Goal: Information Seeking & Learning: Learn about a topic

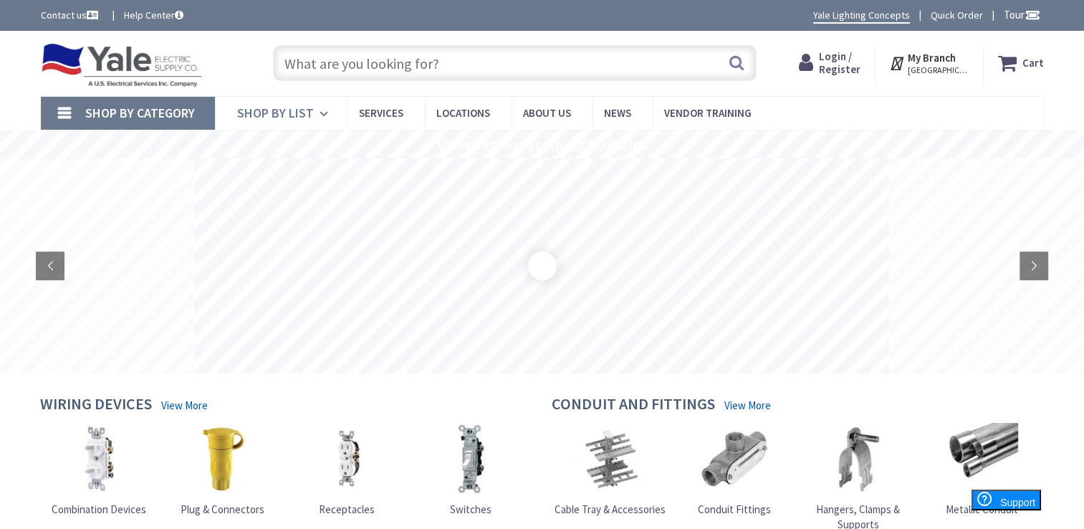
click at [319, 115] on icon at bounding box center [326, 114] width 14 height 32
click at [84, 111] on link "Shop By Category" at bounding box center [128, 113] width 174 height 33
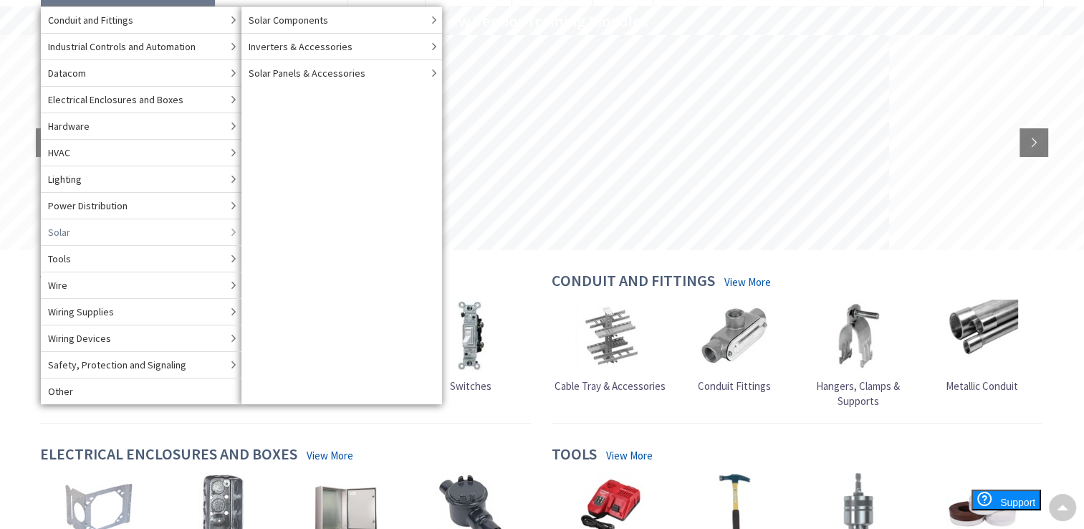
scroll to position [126, 0]
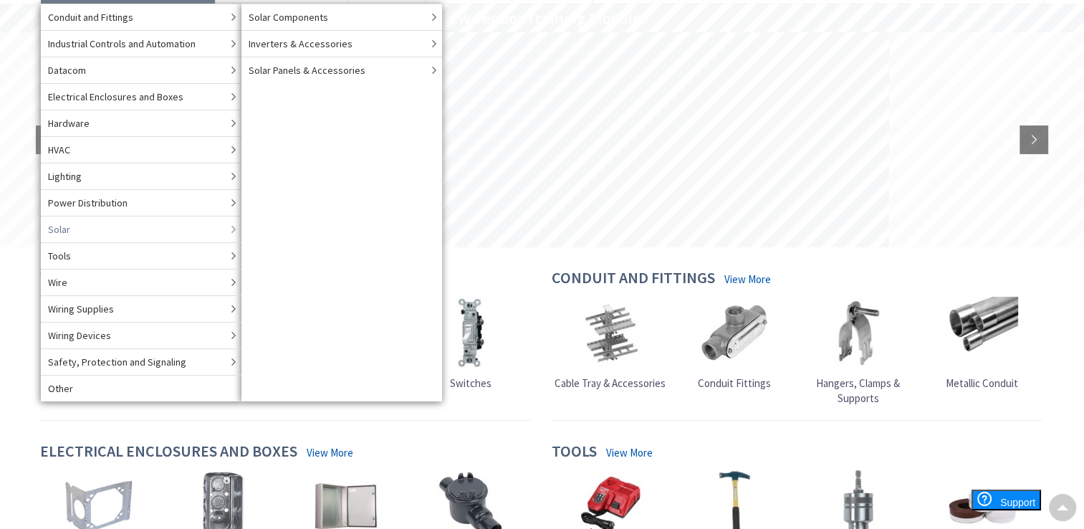
click at [234, 226] on icon at bounding box center [234, 229] width 16 height 24
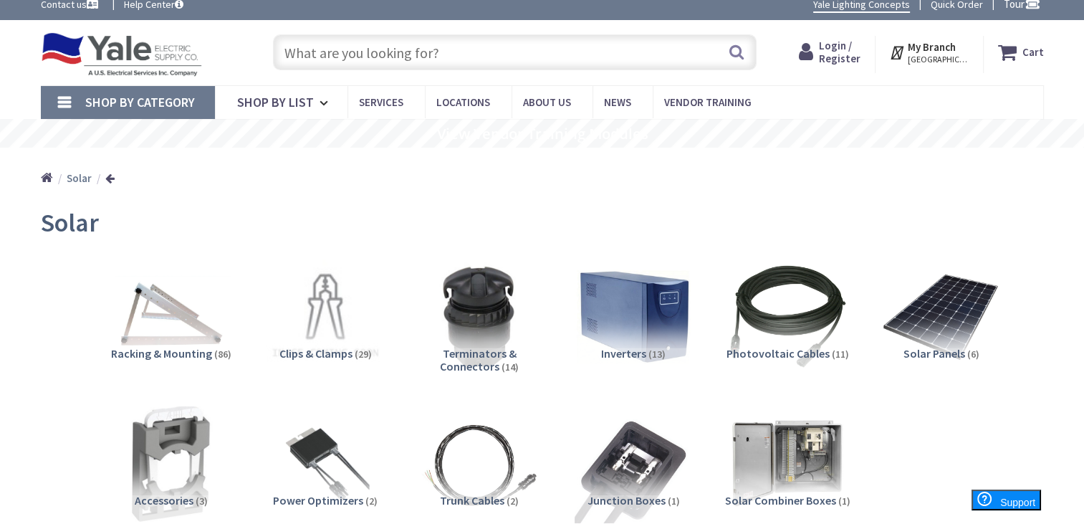
scroll to position [1, 0]
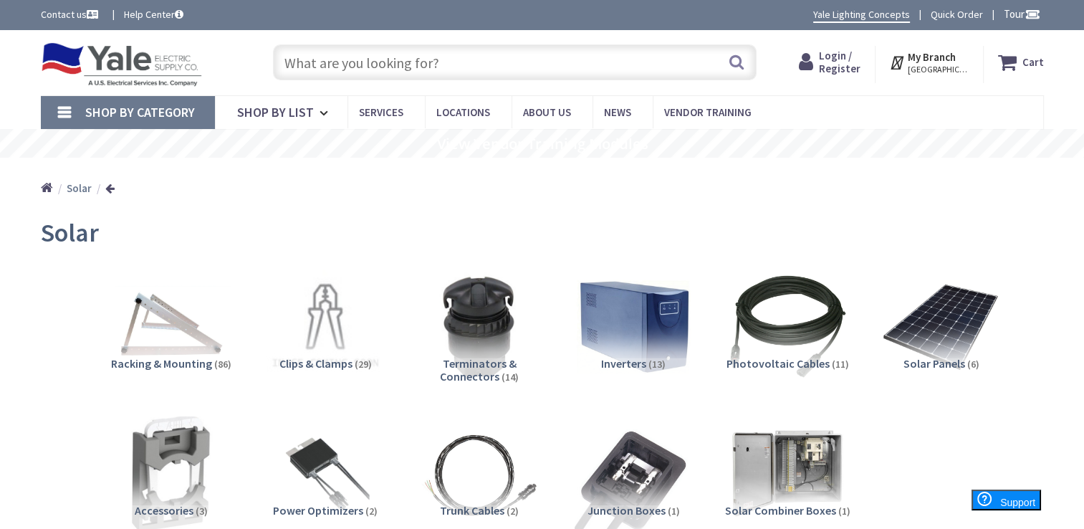
click at [329, 59] on input "text" at bounding box center [514, 62] width 483 height 36
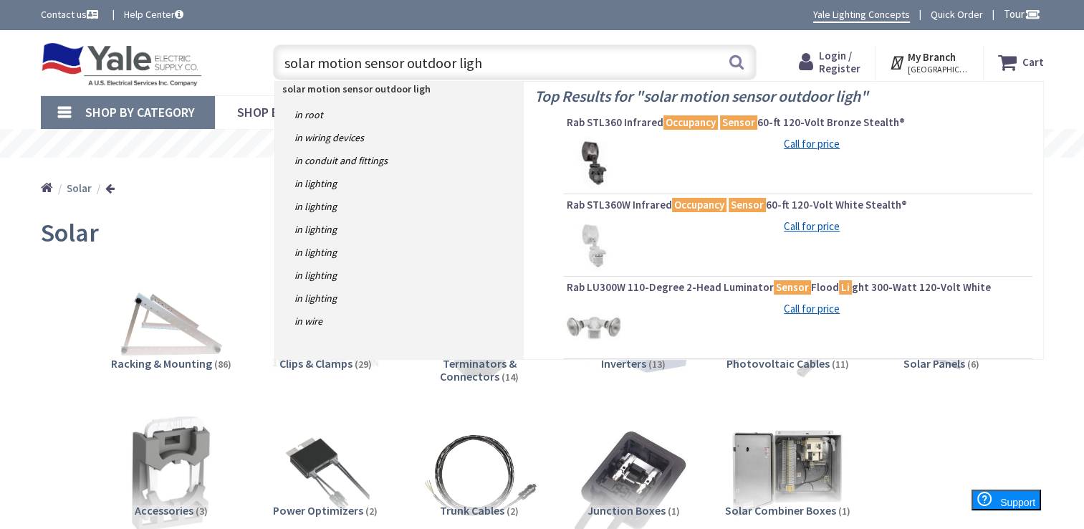
type input "solar motion sensor outdoor light"
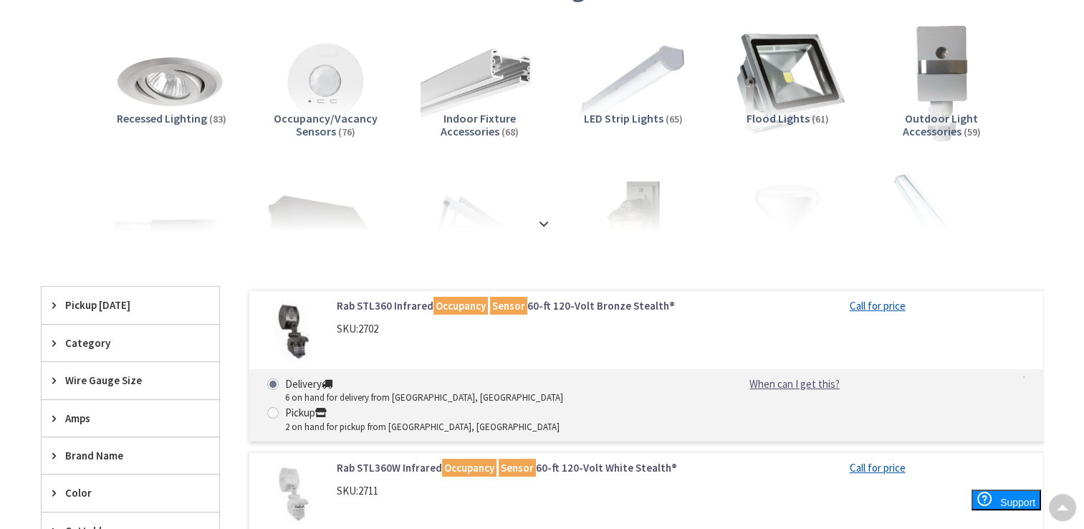
scroll to position [135, 0]
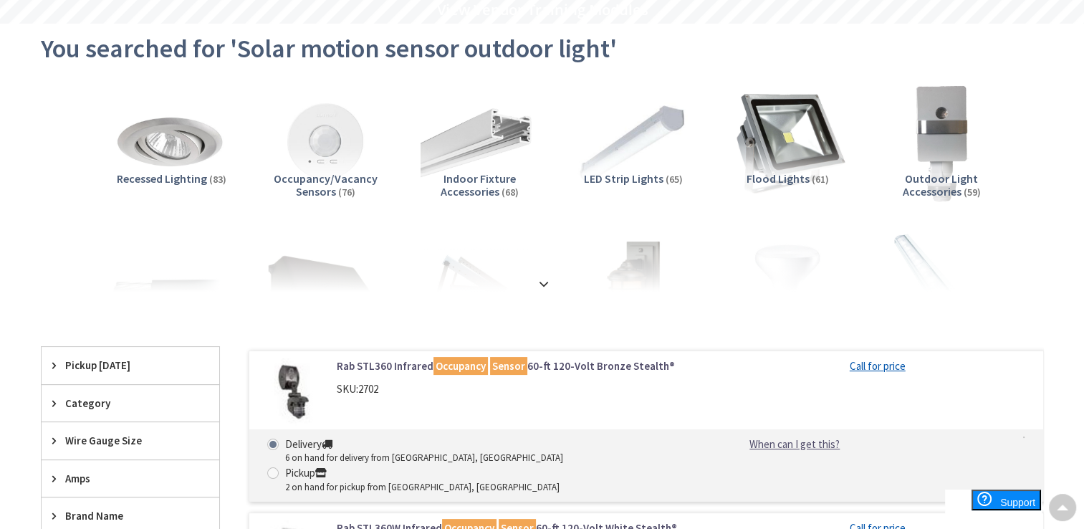
click at [758, 135] on img at bounding box center [787, 142] width 130 height 130
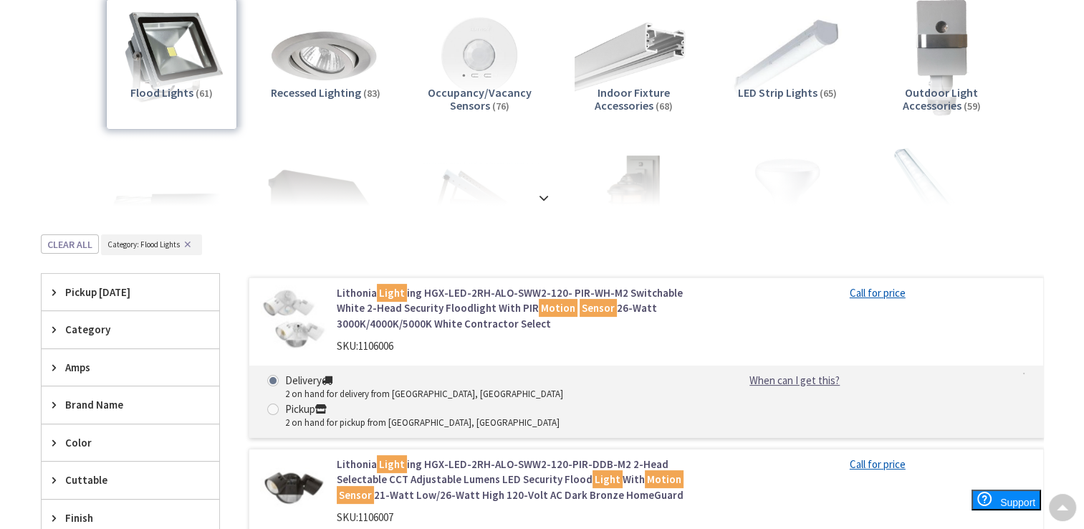
scroll to position [221, 0]
click at [473, 175] on div at bounding box center [542, 166] width 931 height 79
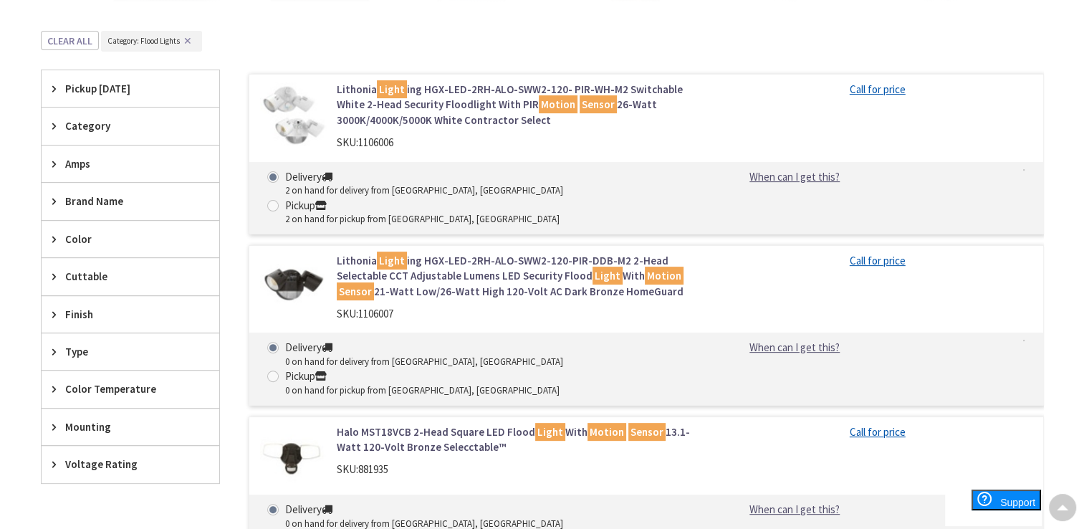
scroll to position [423, 0]
click at [438, 91] on link "Lithonia Light ing HGX-LED-2RH-ALO-SWW2-120- PIR-WH-M2 Switchable White 2-Head …" at bounding box center [519, 105] width 365 height 46
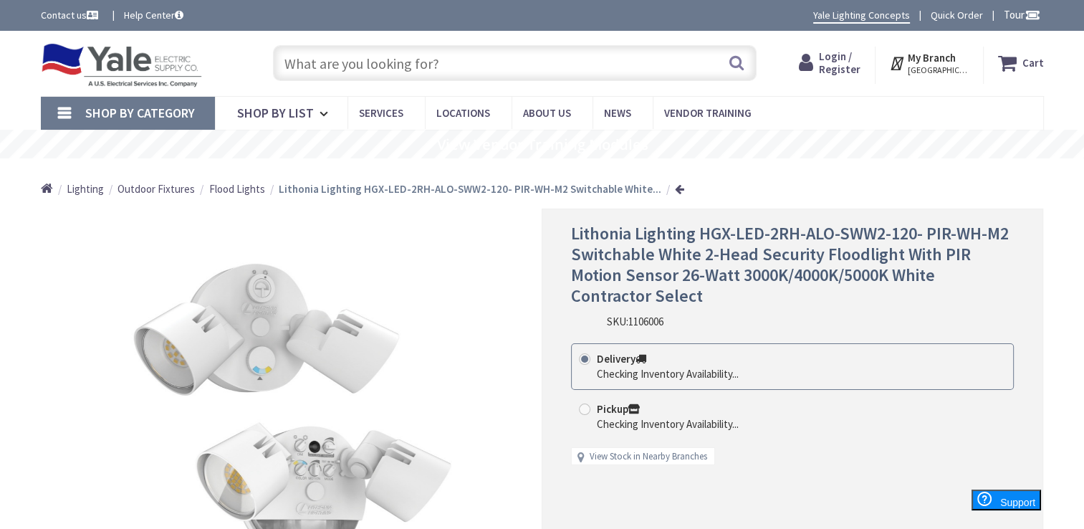
click at [420, 64] on input "text" at bounding box center [514, 63] width 483 height 36
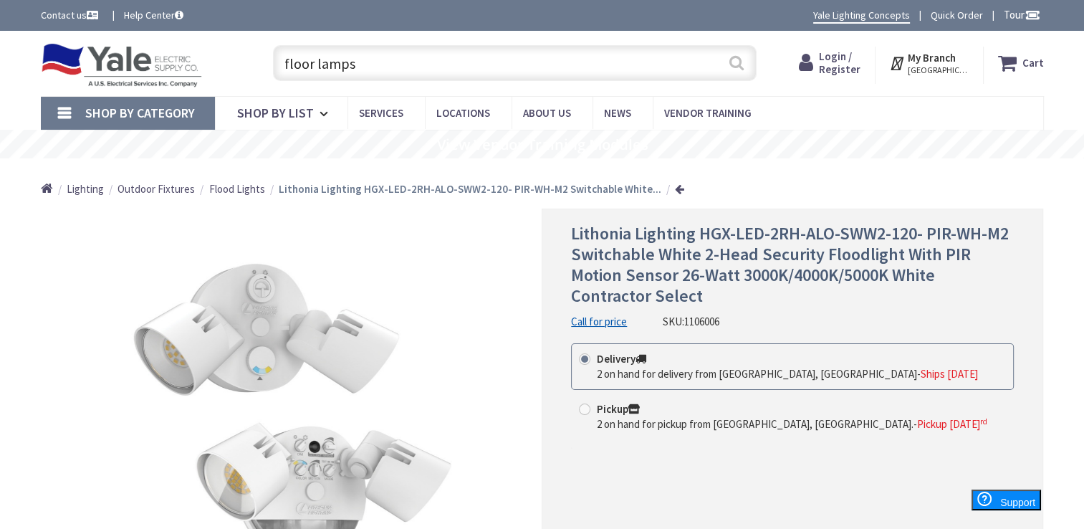
type input "floor lamps"
click at [736, 64] on button "Search" at bounding box center [736, 63] width 19 height 32
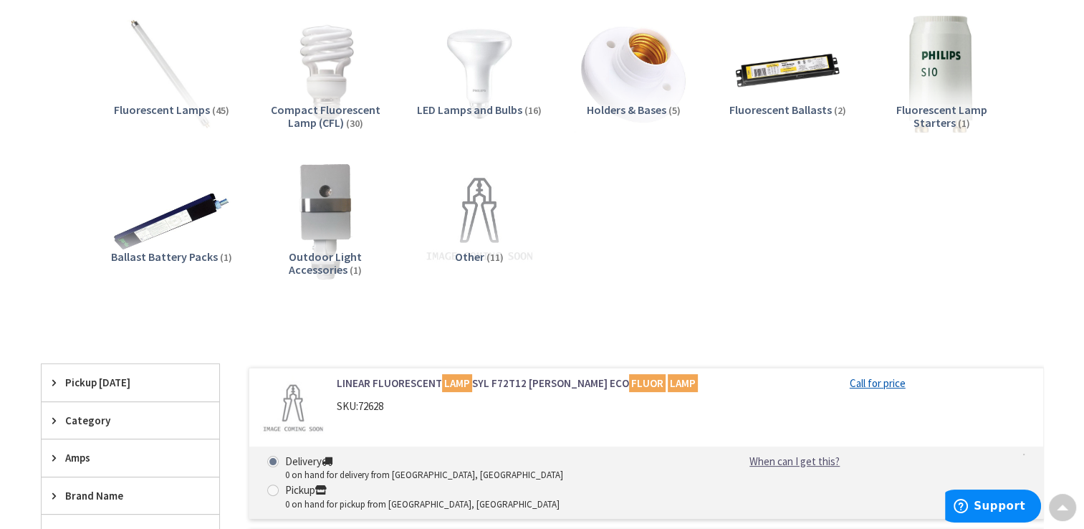
scroll to position [407, 0]
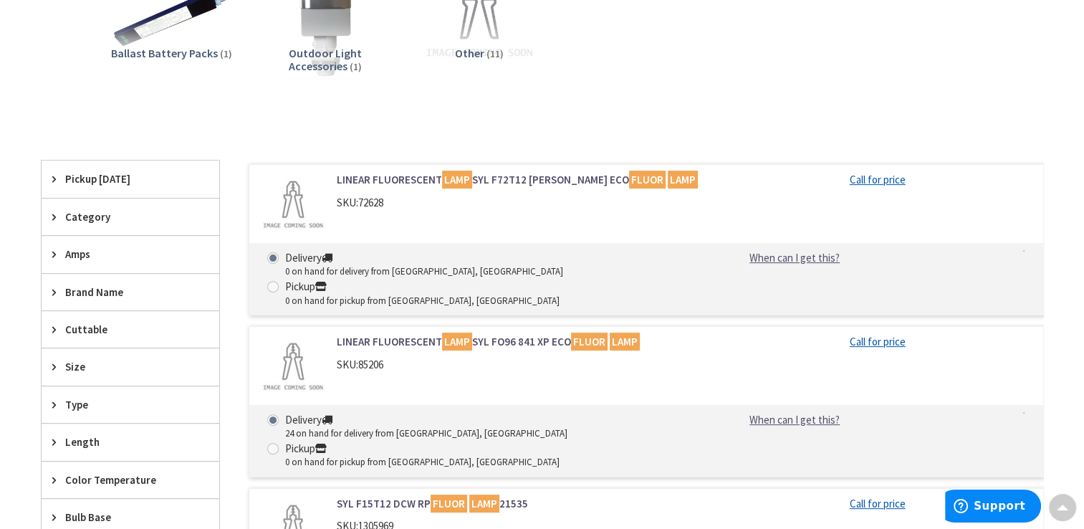
click at [57, 212] on icon at bounding box center [57, 216] width 11 height 11
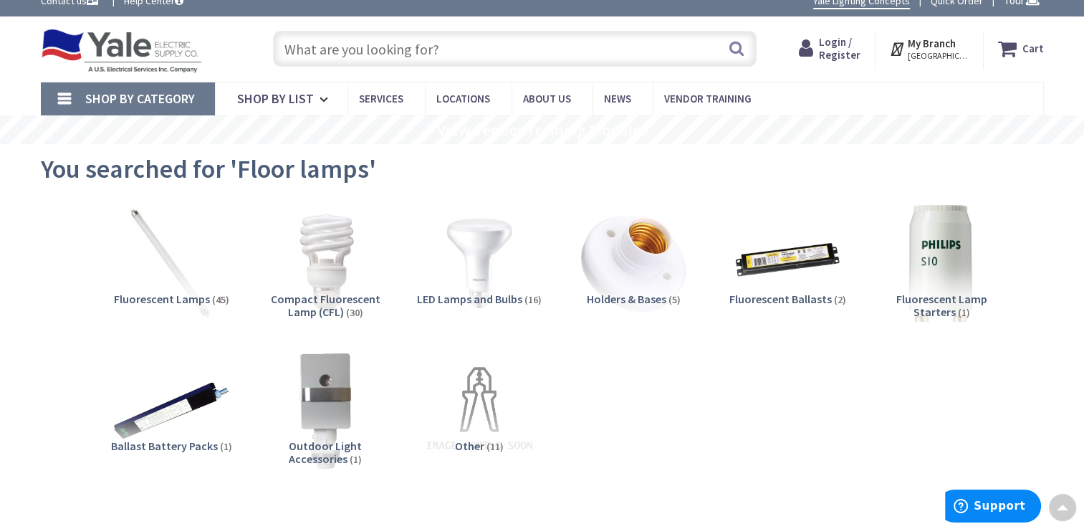
scroll to position [1, 0]
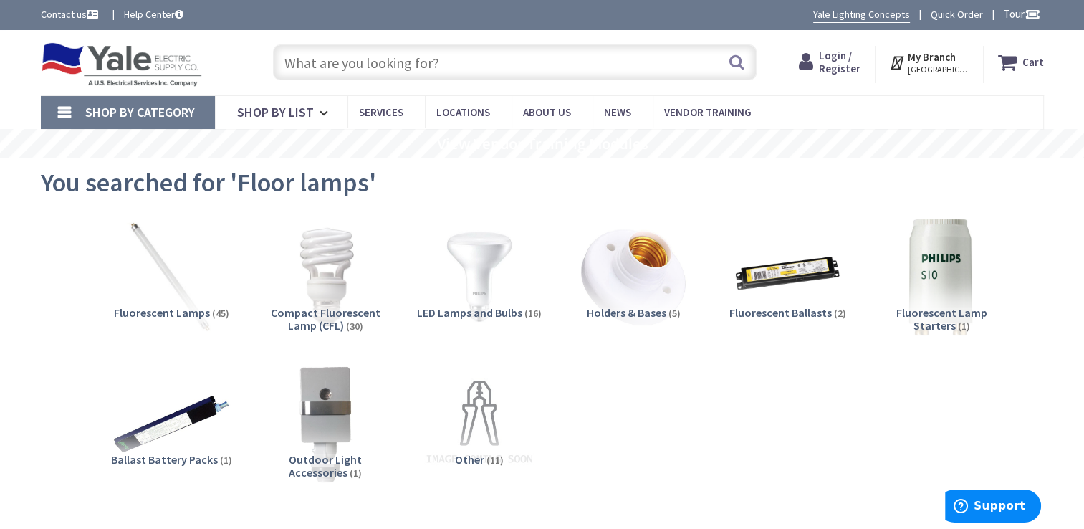
click at [143, 110] on span "Shop By Category" at bounding box center [140, 112] width 110 height 16
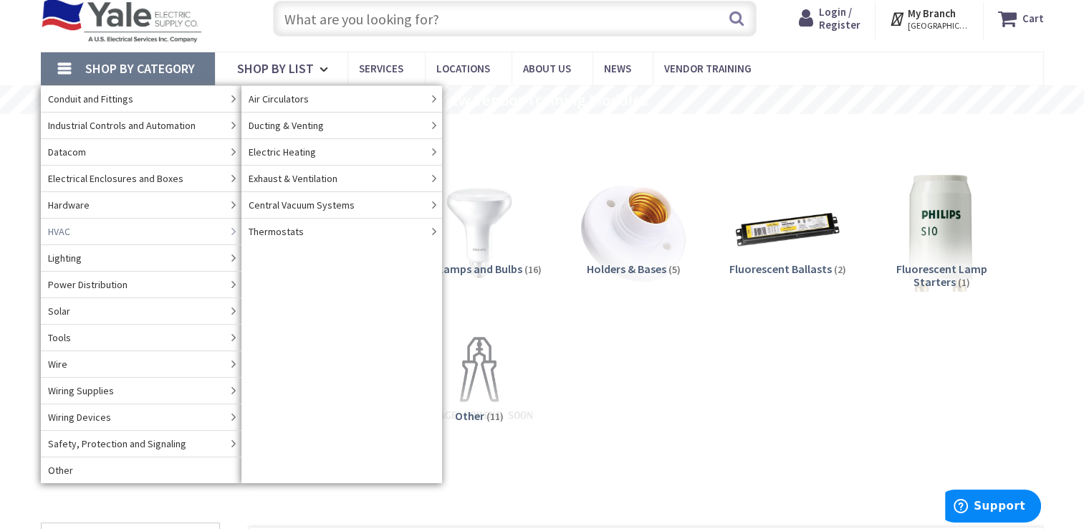
scroll to position [50, 0]
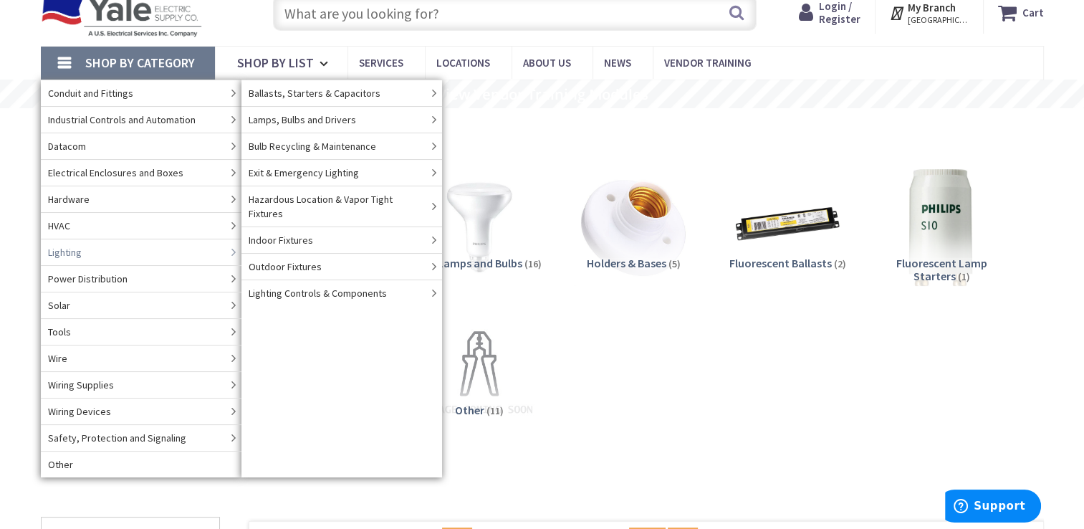
click at [95, 251] on link "Lighting" at bounding box center [141, 252] width 201 height 27
